Goal: Book appointment/travel/reservation

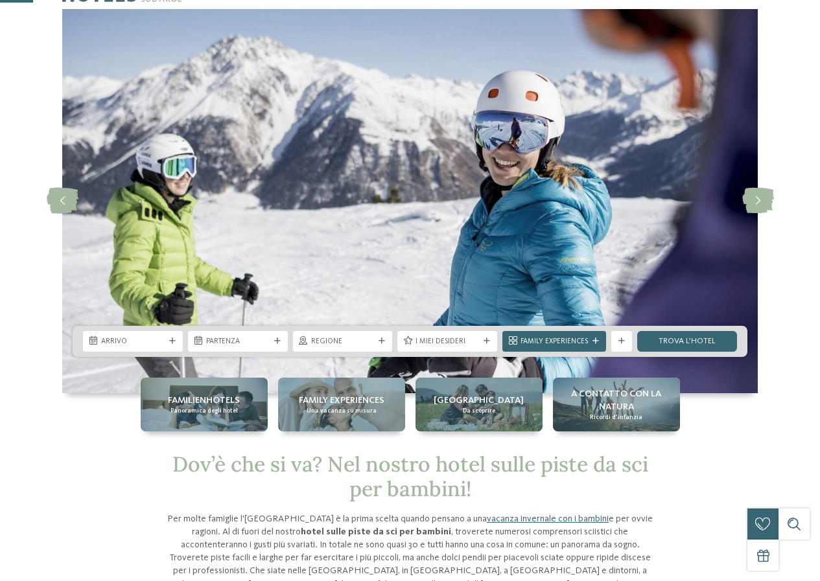
scroll to position [130, 0]
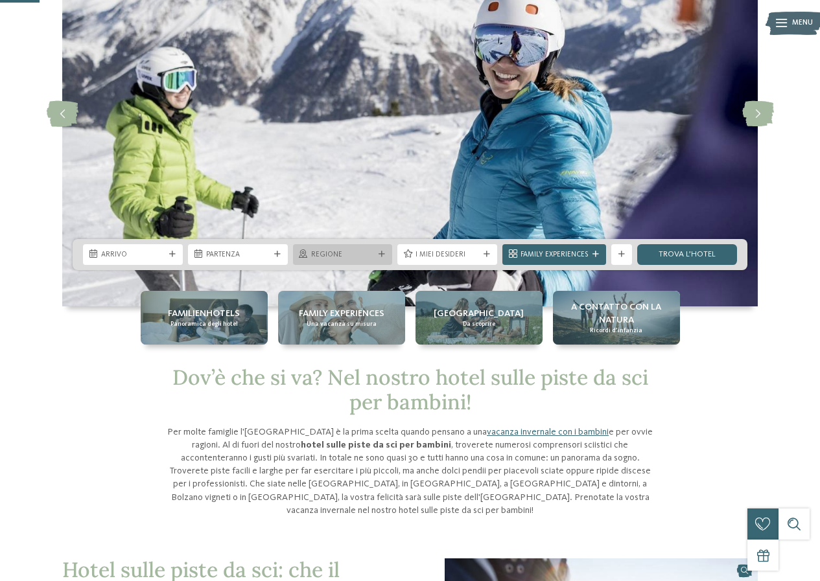
click at [374, 250] on span "Regione" at bounding box center [343, 255] width 64 height 10
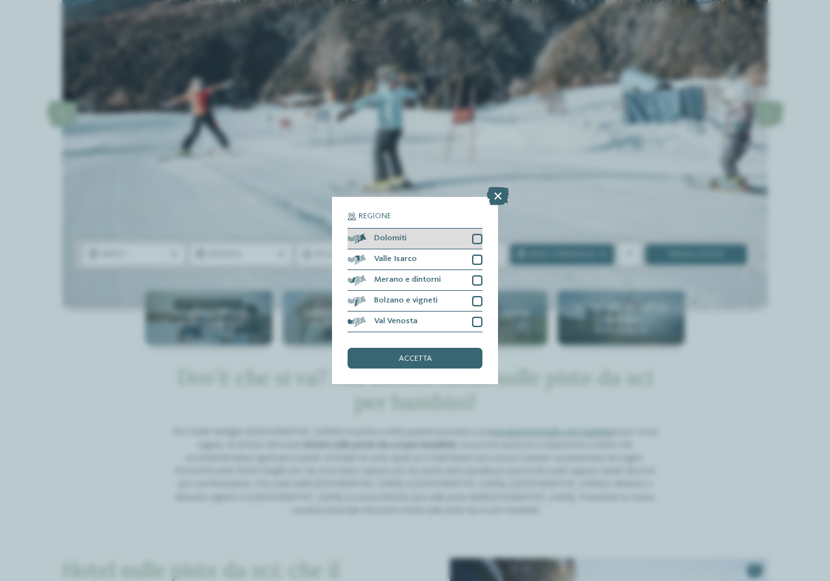
click at [471, 239] on div "Dolomiti" at bounding box center [414, 239] width 135 height 21
click at [452, 357] on div "accetta" at bounding box center [414, 358] width 135 height 21
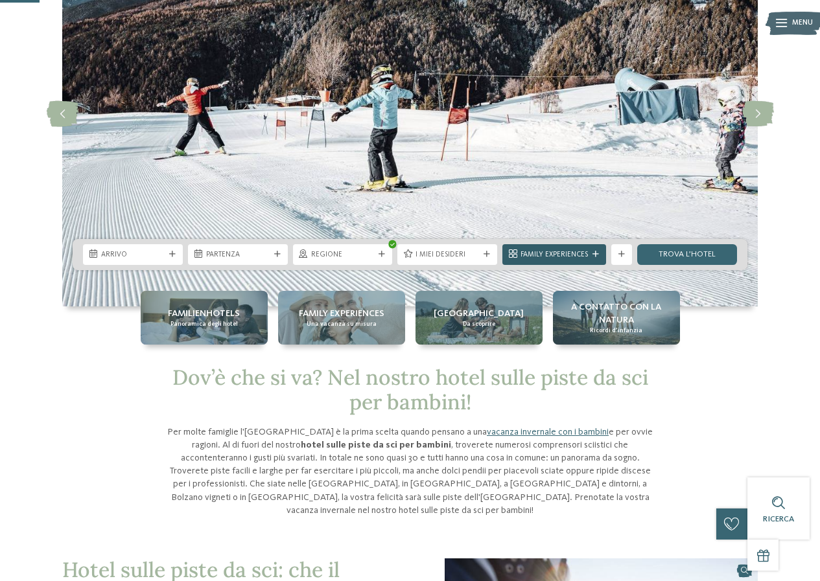
click at [594, 255] on icon at bounding box center [596, 255] width 6 height 6
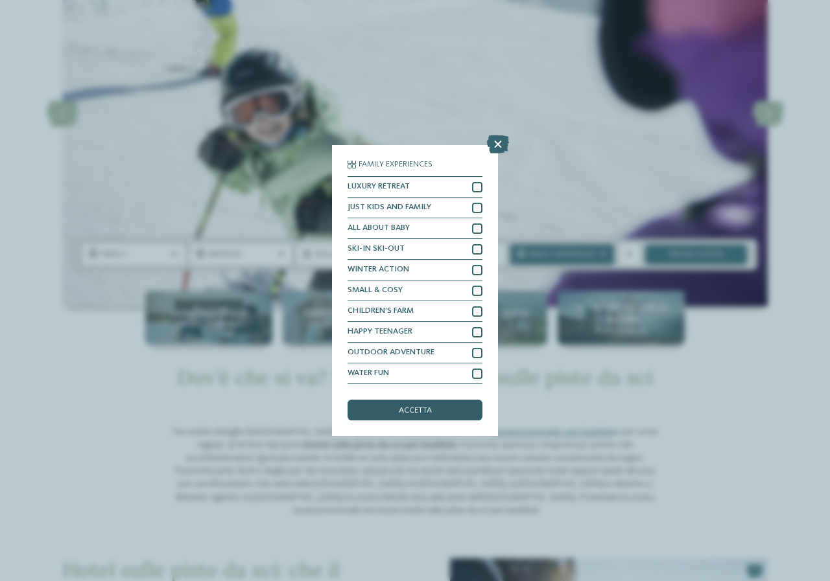
click at [441, 414] on div "accetta" at bounding box center [414, 410] width 135 height 21
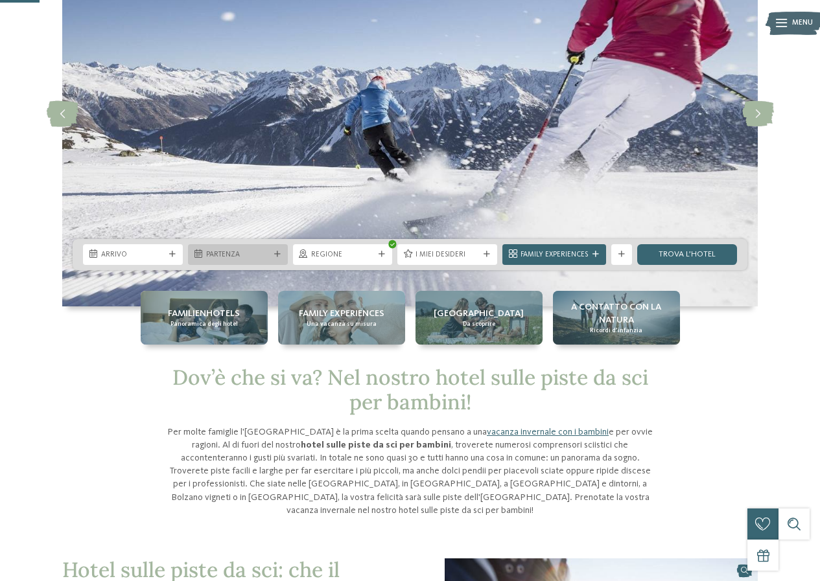
click at [258, 250] on span "Partenza" at bounding box center [238, 255] width 64 height 10
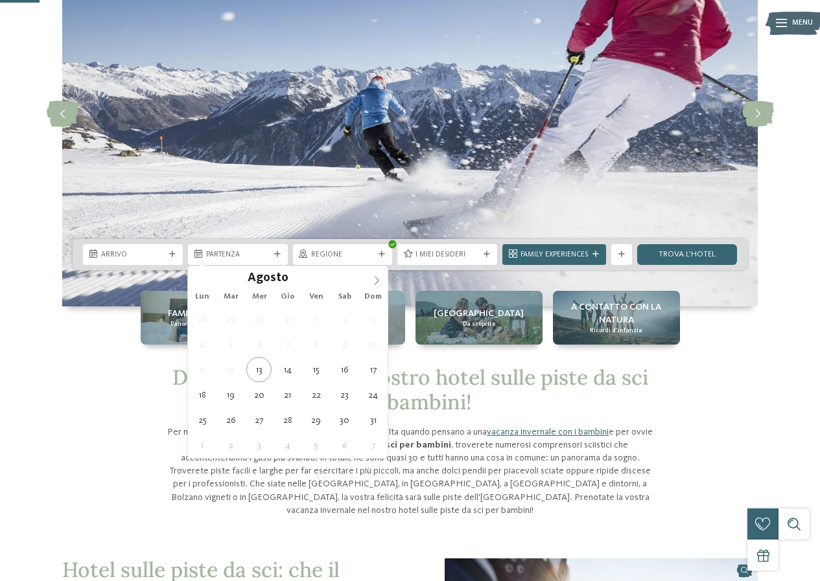
click at [380, 278] on icon at bounding box center [376, 280] width 9 height 9
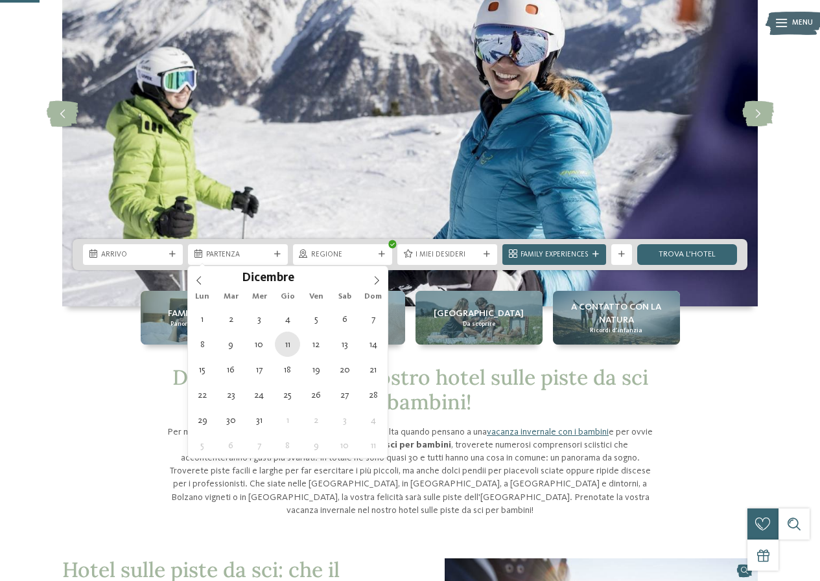
type div "[DATE]"
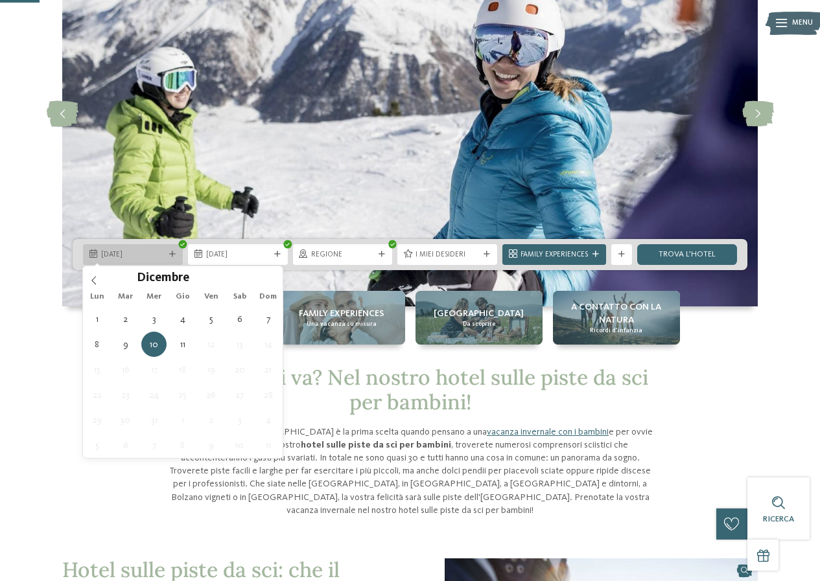
click at [173, 259] on div "10.12.2025" at bounding box center [133, 254] width 100 height 21
type div "[DATE]"
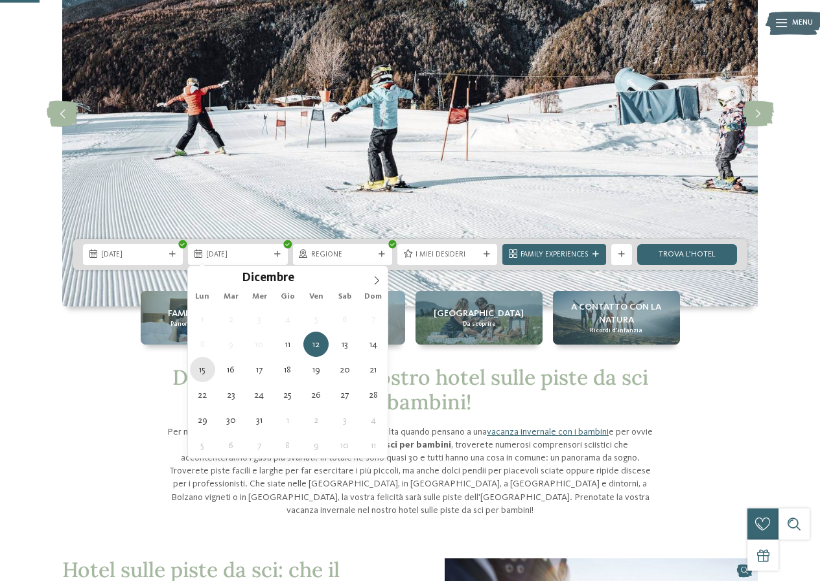
type div "[DATE]"
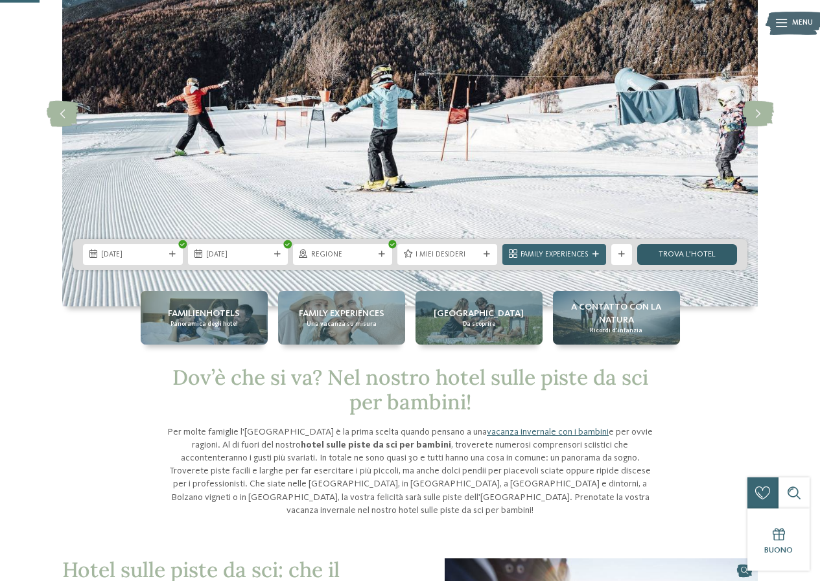
click at [704, 249] on link "trova l’hotel" at bounding box center [687, 254] width 100 height 21
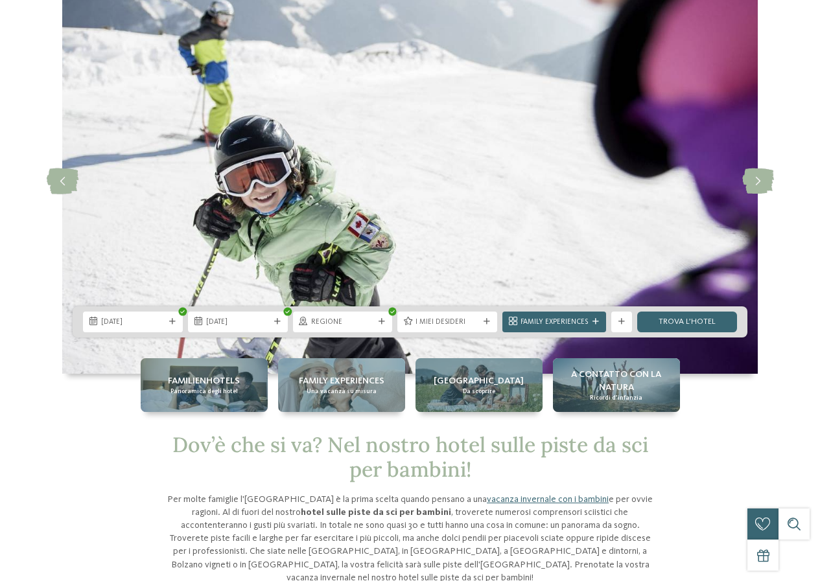
scroll to position [0, 0]
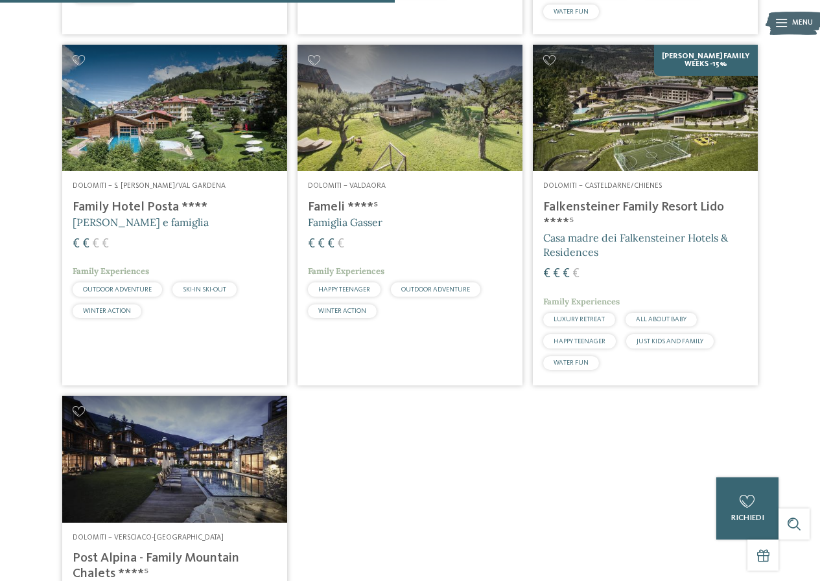
scroll to position [679, 0]
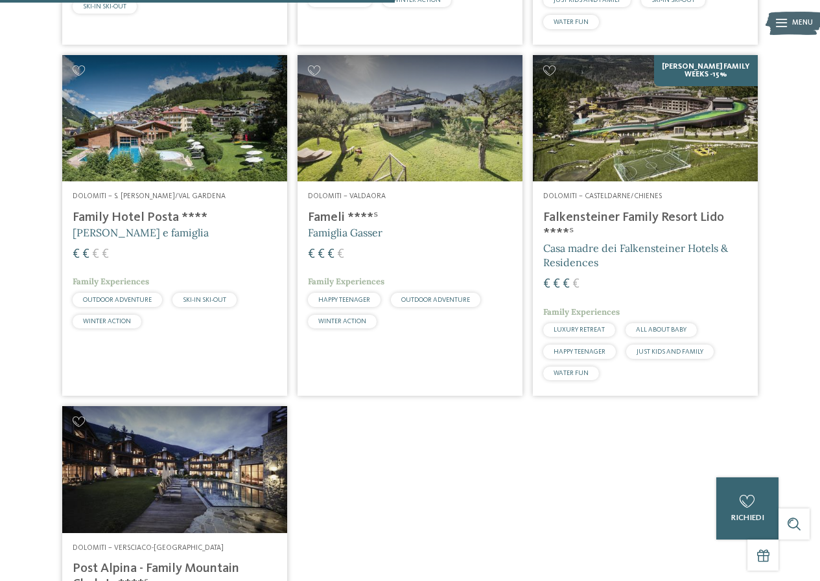
click at [626, 134] on img at bounding box center [645, 118] width 225 height 126
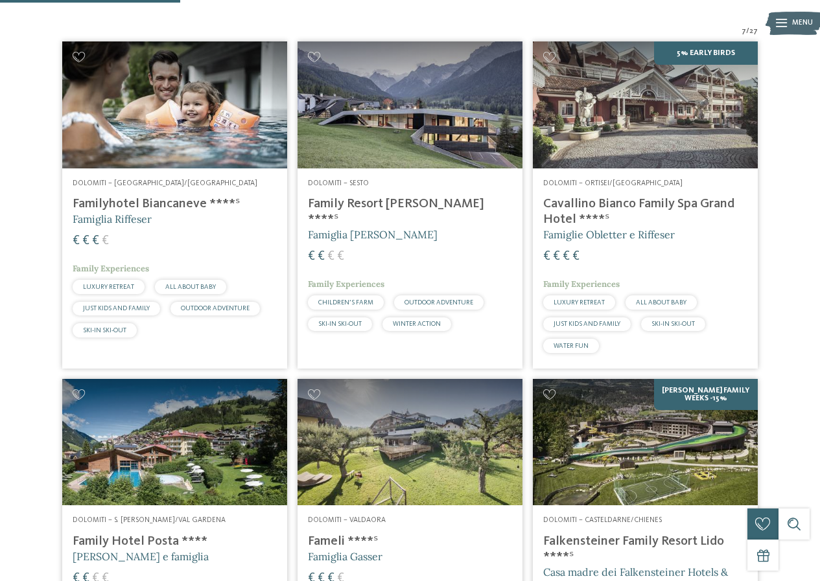
scroll to position [0, 0]
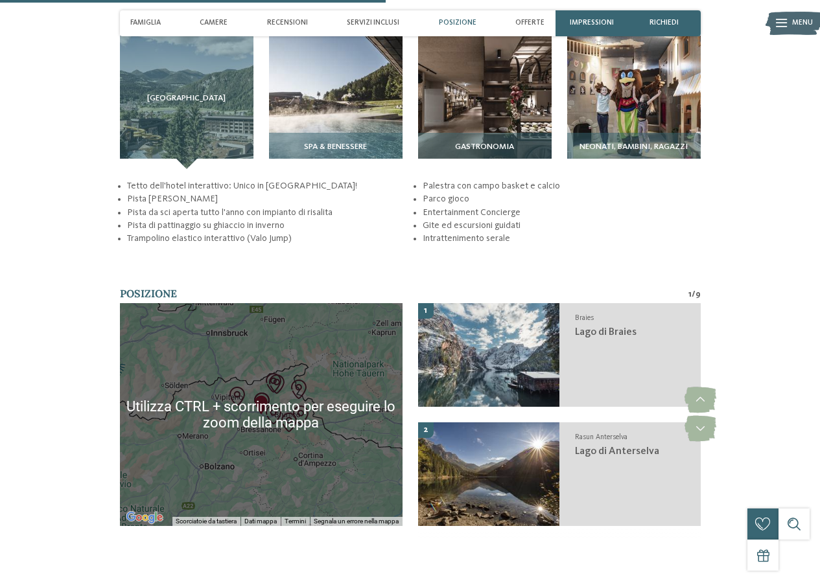
scroll to position [1685, 0]
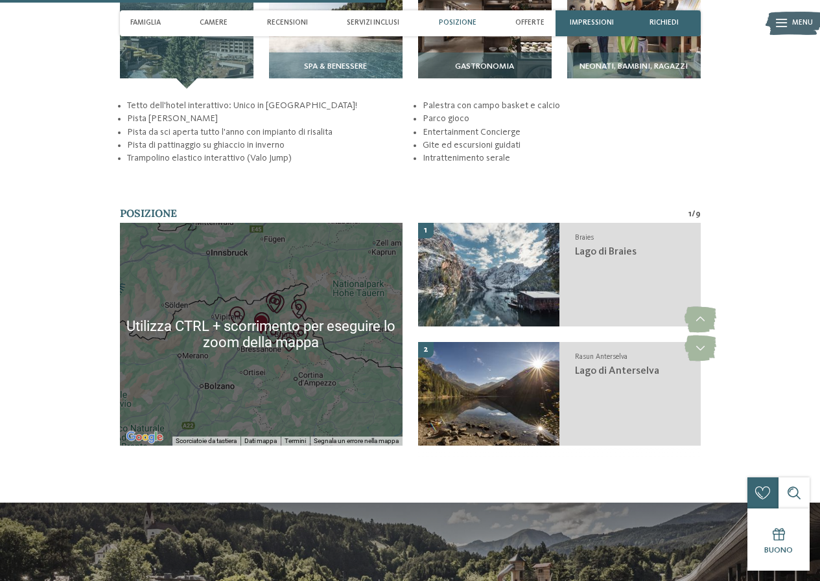
click at [269, 412] on div at bounding box center [261, 334] width 283 height 223
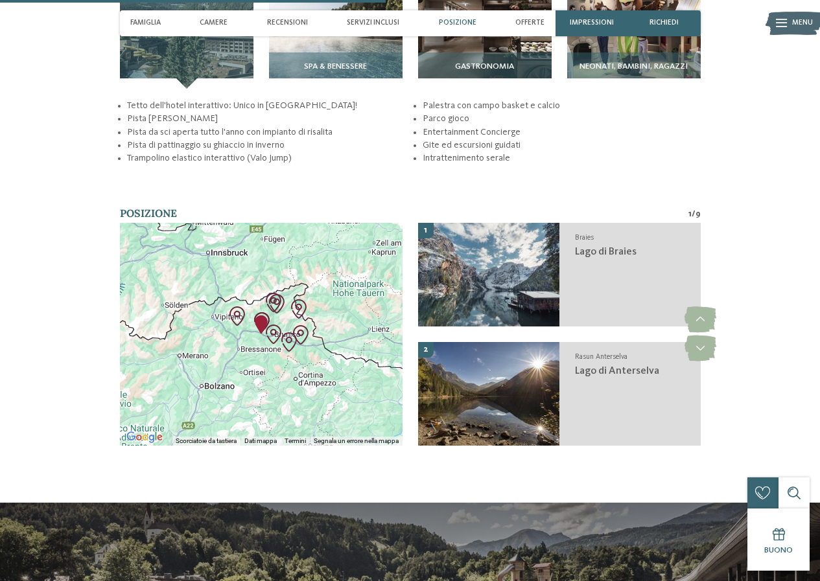
click at [269, 412] on div at bounding box center [261, 334] width 283 height 223
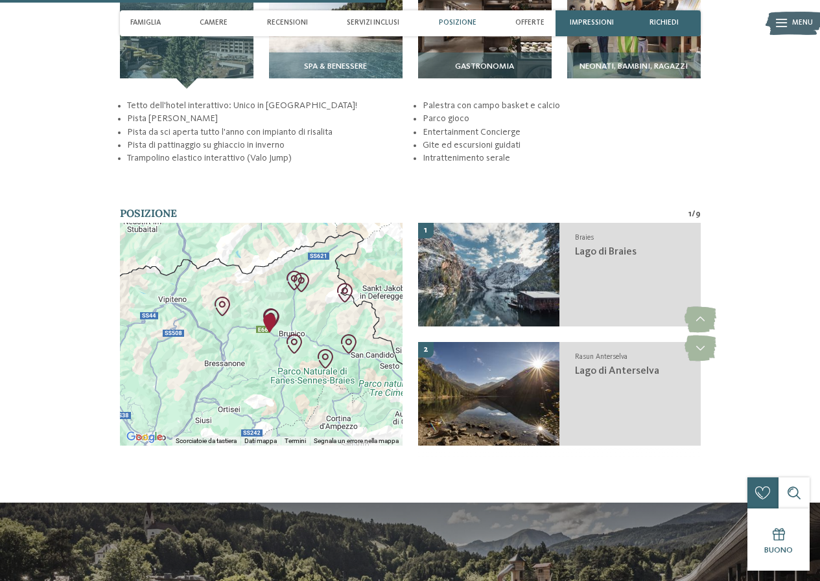
drag, startPoint x: 264, startPoint y: 365, endPoint x: 283, endPoint y: 423, distance: 61.5
click at [283, 424] on div at bounding box center [261, 334] width 283 height 223
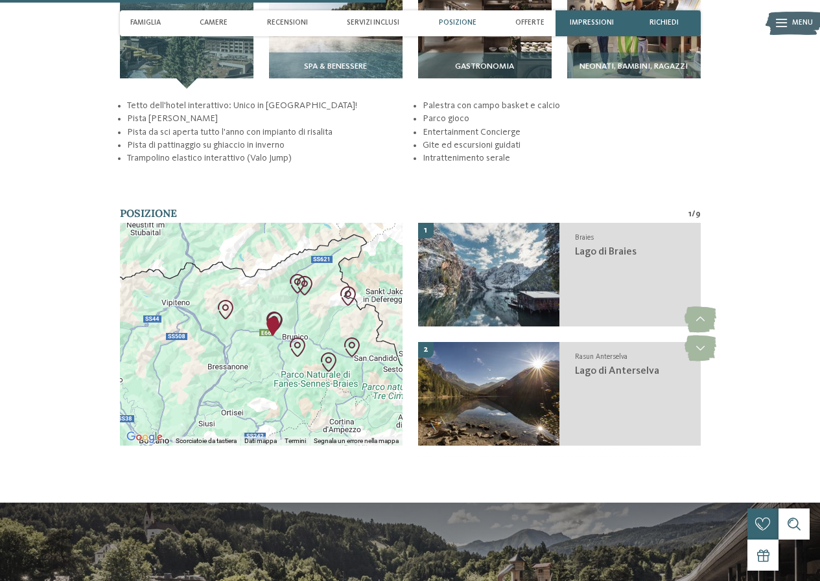
click at [264, 380] on div at bounding box center [261, 334] width 283 height 223
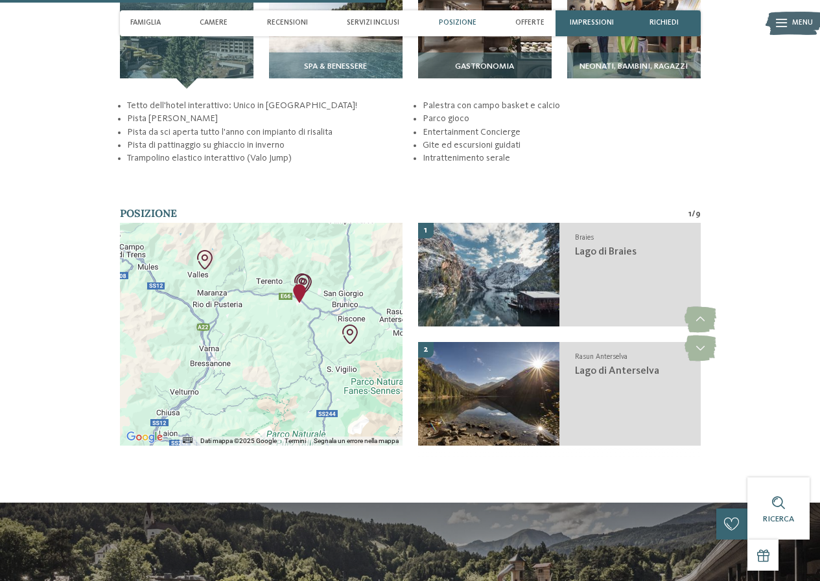
drag, startPoint x: 277, startPoint y: 375, endPoint x: 298, endPoint y: 360, distance: 25.5
click at [298, 360] on div at bounding box center [261, 334] width 283 height 223
click at [301, 360] on div at bounding box center [261, 334] width 283 height 223
